Goal: Book appointment/travel/reservation

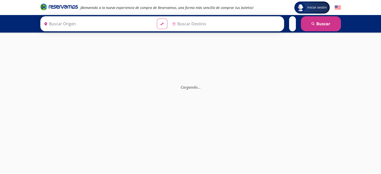
type input "[GEOGRAPHIC_DATA], [GEOGRAPHIC_DATA]"
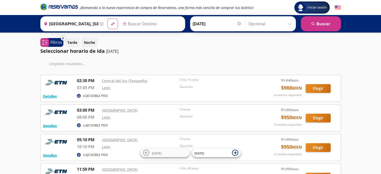
type input "[GEOGRAPHIC_DATA], [GEOGRAPHIC_DATA]"
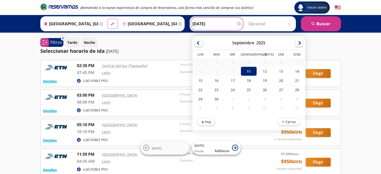
click at [206, 24] on input "[DATE]" at bounding box center [216, 24] width 49 height 13
click at [261, 72] on div "12" at bounding box center [265, 71] width 16 height 9
type input "[DATE]"
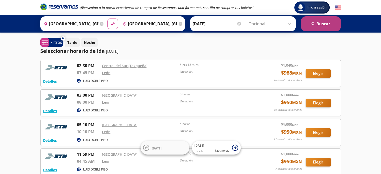
click at [319, 24] on button "search [GEOGRAPHIC_DATA]" at bounding box center [321, 23] width 40 height 15
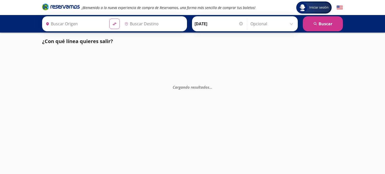
type input "[GEOGRAPHIC_DATA], [GEOGRAPHIC_DATA]"
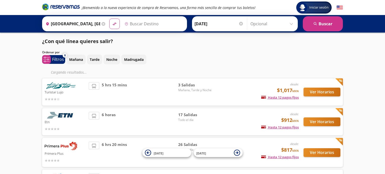
type input "[GEOGRAPHIC_DATA], [GEOGRAPHIC_DATA]"
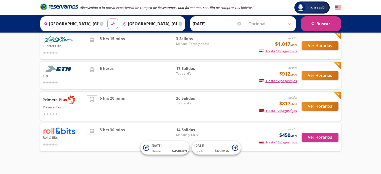
scroll to position [41, 0]
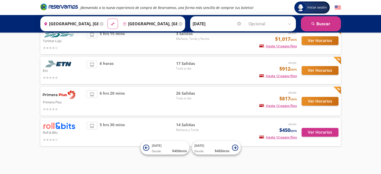
click at [145, 69] on div "6 horas" at bounding box center [131, 71] width 89 height 20
click at [316, 73] on button "Ver Horarios" at bounding box center [320, 70] width 37 height 9
